Goal: Information Seeking & Learning: Learn about a topic

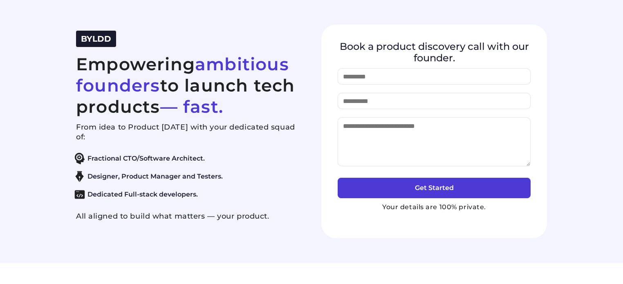
click at [164, 64] on h2 "Empowering ambitious founders to launch tech products — fast." at bounding box center [189, 86] width 226 height 64
click at [93, 38] on span "BYLDD" at bounding box center [96, 39] width 30 height 10
click at [105, 72] on h2 "Empowering ambitious founders to launch tech products — fast." at bounding box center [189, 86] width 226 height 64
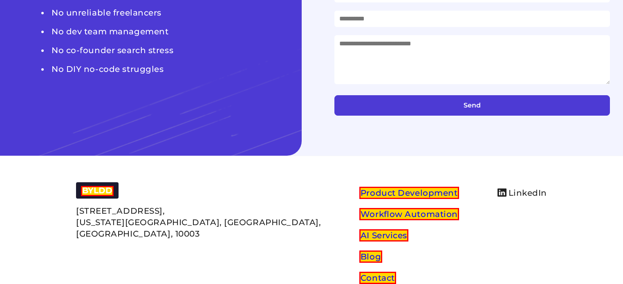
scroll to position [3233, 0]
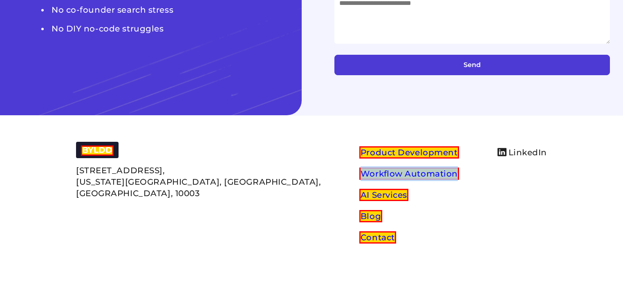
copy link "Workflow Automation"
drag, startPoint x: 279, startPoint y: 169, endPoint x: 398, endPoint y: 177, distance: 118.8
click at [398, 177] on div "BYLDD 32 Saint Marks Place, New York City, NY, United States, 10003 Product Dev…" at bounding box center [311, 195] width 471 height 106
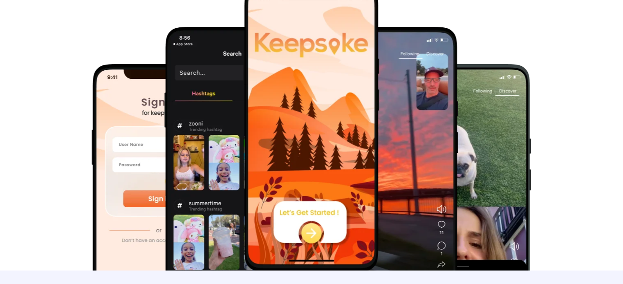
scroll to position [0, 0]
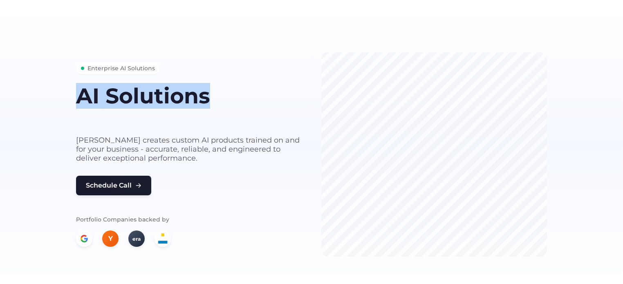
copy h1 "AI Solutions"
drag, startPoint x: 74, startPoint y: 94, endPoint x: 227, endPoint y: 91, distance: 153.3
click at [227, 91] on div "Enterprise AI Solutions AI Solutions built for your business needs Byldd create…" at bounding box center [311, 154] width 490 height 204
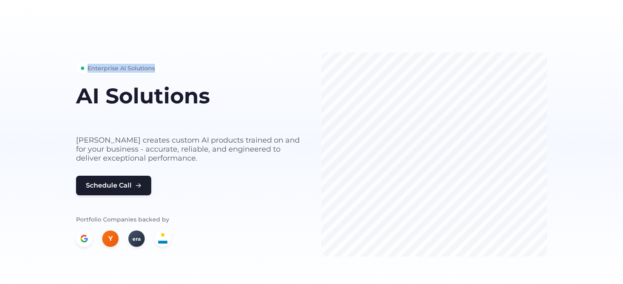
copy span "Enterprise AI Solutions"
drag, startPoint x: 86, startPoint y: 65, endPoint x: 167, endPoint y: 67, distance: 80.9
click at [167, 67] on div "Enterprise AI Solutions AI Solutions built for your business needs Byldd create…" at bounding box center [189, 154] width 226 height 185
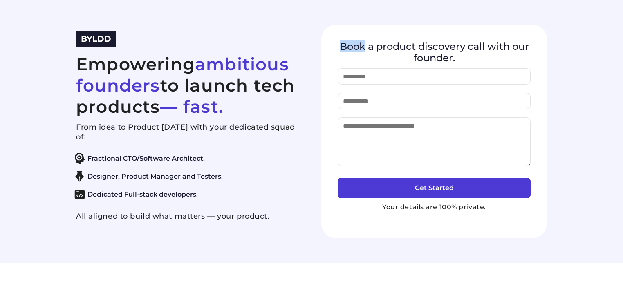
copy h4 "Book"
drag, startPoint x: 338, startPoint y: 45, endPoint x: 363, endPoint y: 51, distance: 26.3
click at [363, 51] on h4 "Book a product discovery call with our founder." at bounding box center [434, 52] width 193 height 22
